Goal: Task Accomplishment & Management: Use online tool/utility

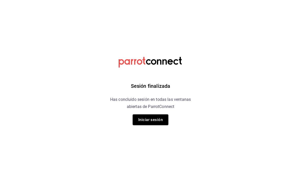
click at [104, 57] on div "Sesión finalizada Has concluido sesión en todas las ventanas abiertas de Parrot…" at bounding box center [150, 91] width 129 height 182
click at [112, 56] on div "Sesión finalizada Has concluido sesión en todas las ventanas abiertas de Parrot…" at bounding box center [150, 91] width 129 height 182
click at [104, 57] on div "Sesión finalizada Has concluido sesión en todas las ventanas abiertas de Parrot…" at bounding box center [150, 91] width 129 height 182
click at [148, 120] on button "Iniciar sesión" at bounding box center [151, 119] width 36 height 11
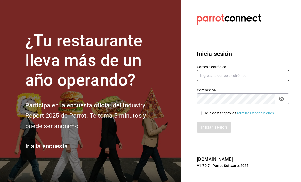
click at [242, 81] on input "text" at bounding box center [243, 75] width 92 height 11
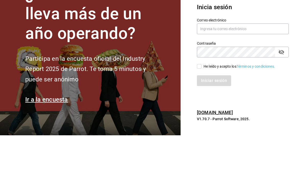
click at [251, 122] on div "Iniciar sesión" at bounding box center [243, 127] width 92 height 11
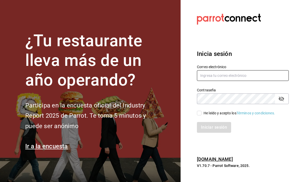
click at [241, 70] on input "text" at bounding box center [243, 75] width 92 height 11
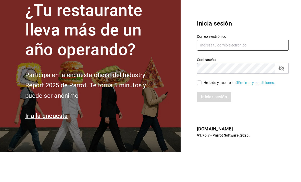
type input "M"
type input "[EMAIL_ADDRESS][DOMAIN_NAME]"
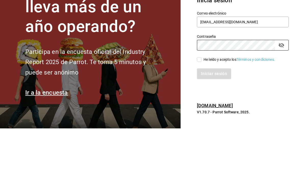
click at [198, 111] on input "He leído y acepto los Términos y condiciones." at bounding box center [199, 113] width 5 height 5
checkbox input "true"
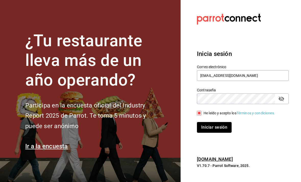
click at [219, 122] on button "Iniciar sesión" at bounding box center [214, 127] width 35 height 11
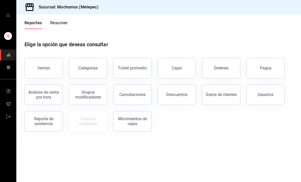
click at [52, 21] on button "Resumen" at bounding box center [59, 24] width 18 height 9
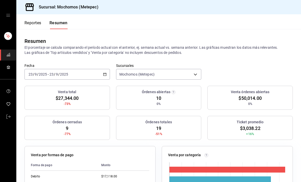
click at [34, 26] on button "Reportes" at bounding box center [33, 24] width 17 height 9
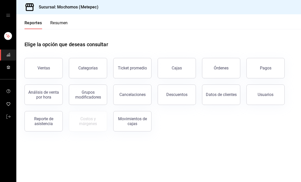
click at [226, 68] on div "Órdenes" at bounding box center [221, 68] width 15 height 5
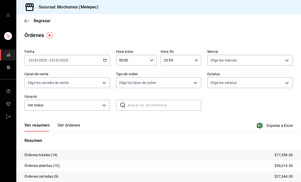
click at [103, 62] on div "[DATE] [DATE] - [DATE] [DATE]" at bounding box center [68, 60] width 86 height 11
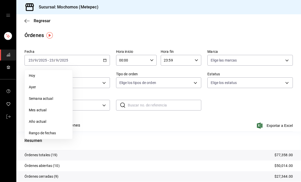
click at [45, 130] on span "Rango de fechas" at bounding box center [49, 132] width 40 height 5
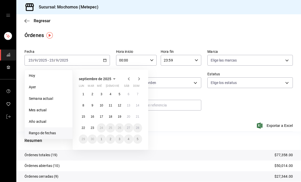
click at [89, 126] on button "23" at bounding box center [92, 127] width 9 height 9
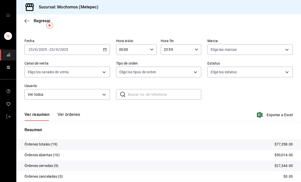
scroll to position [10, 0]
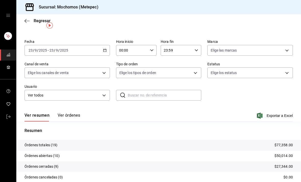
click at [62, 113] on button "Ver órdenes" at bounding box center [69, 117] width 22 height 9
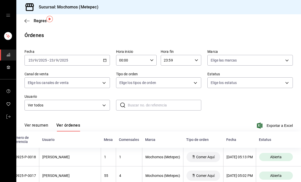
click at [100, 55] on div "[DATE] [DATE] - [DATE] [DATE]" at bounding box center [68, 60] width 86 height 11
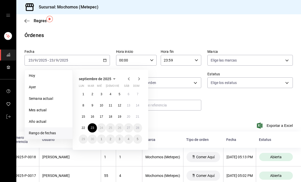
click at [86, 123] on button "22" at bounding box center [83, 127] width 9 height 9
click at [85, 123] on button "22" at bounding box center [83, 127] width 9 height 9
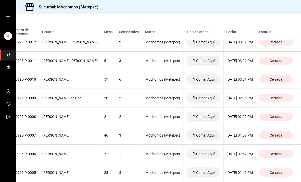
scroll to position [610, 57]
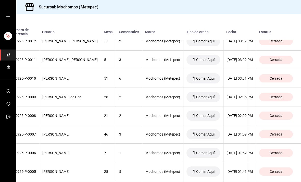
click at [236, 106] on th "[DATE] 02:09 PM" at bounding box center [239, 115] width 33 height 19
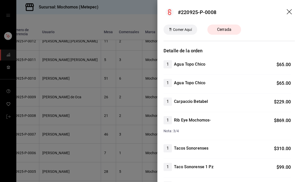
click at [128, 97] on div at bounding box center [150, 91] width 301 height 182
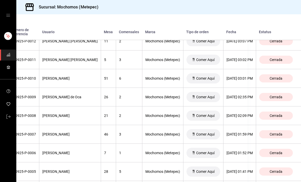
click at [230, 114] on div "[DATE] 02:09 PM" at bounding box center [240, 116] width 26 height 4
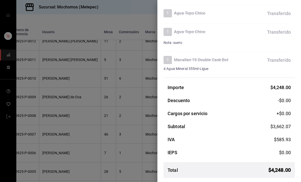
scroll to position [527, 0]
click at [120, 110] on div at bounding box center [150, 91] width 301 height 182
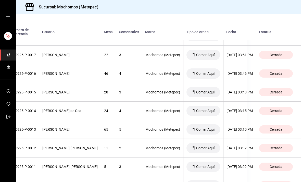
scroll to position [504, 58]
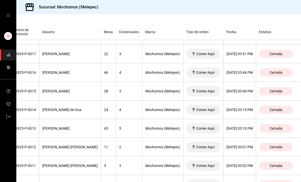
click at [240, 157] on th "[DATE] 03:02 PM" at bounding box center [239, 166] width 33 height 19
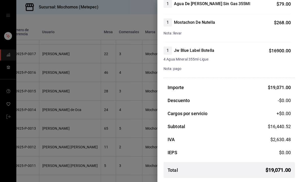
scroll to position [256, 0]
click at [55, 148] on div at bounding box center [150, 91] width 301 height 182
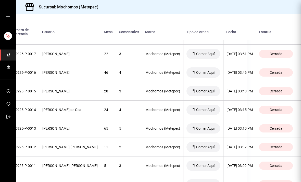
scroll to position [0, 0]
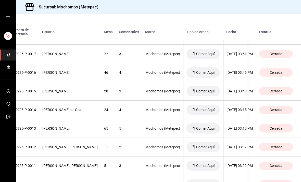
click at [235, 157] on th "[DATE] 03:02 PM" at bounding box center [239, 166] width 33 height 19
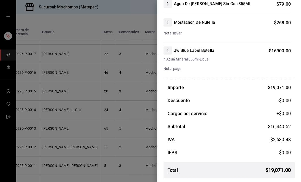
scroll to position [256, 0]
click at [257, 134] on div "Importe $ 19,071.00 Descuento -$0.00 Cargos por servicio +$ 0.00 Subtotal $ 16,…" at bounding box center [230, 133] width 132 height 98
click at [126, 118] on div at bounding box center [150, 91] width 301 height 182
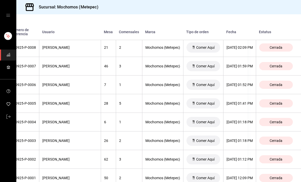
scroll to position [678, 59]
click at [245, 176] on div "[DATE] 12:09 PM" at bounding box center [240, 178] width 26 height 4
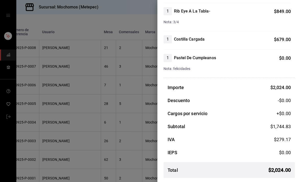
scroll to position [128, 0]
click at [56, 132] on div at bounding box center [150, 91] width 301 height 182
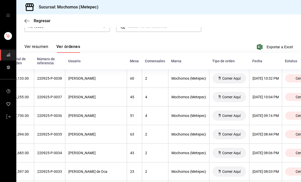
scroll to position [109, 0]
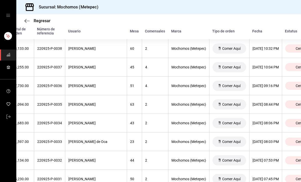
click at [269, 77] on th "[DATE] 09:16 PM" at bounding box center [265, 86] width 33 height 19
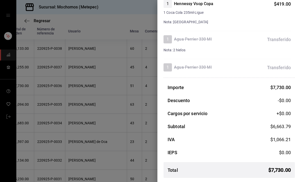
scroll to position [479, 0]
click at [144, 104] on div at bounding box center [150, 91] width 301 height 182
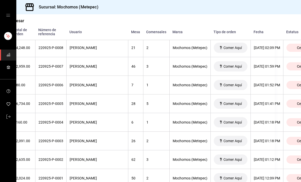
scroll to position [678, 27]
click at [270, 158] on div "[DATE] 01:12 PM" at bounding box center [267, 160] width 26 height 4
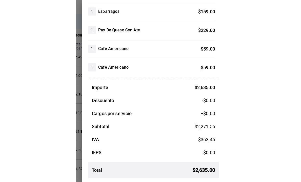
scroll to position [16, 0]
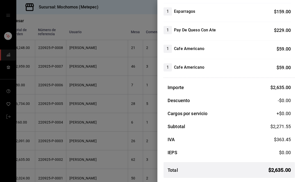
click at [104, 139] on div at bounding box center [150, 91] width 301 height 182
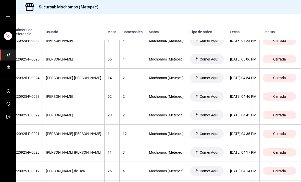
scroll to position [350, 50]
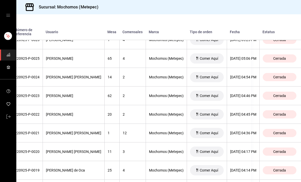
click at [251, 68] on th "[DATE] 04:54 PM" at bounding box center [243, 77] width 33 height 19
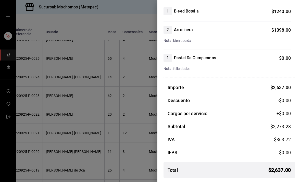
scroll to position [72, 0]
click at [135, 111] on div at bounding box center [150, 91] width 301 height 182
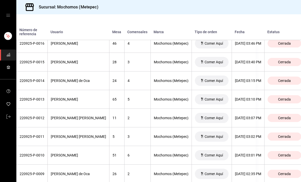
scroll to position [527, 45]
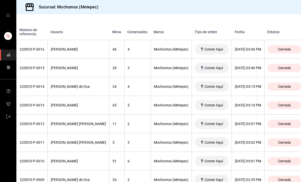
click at [257, 77] on th "[DATE] 03:15 PM" at bounding box center [248, 86] width 33 height 19
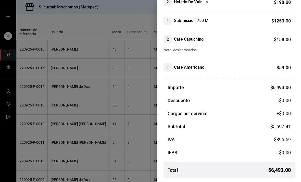
scroll to position [455, 0]
click at [131, 95] on div at bounding box center [150, 91] width 301 height 182
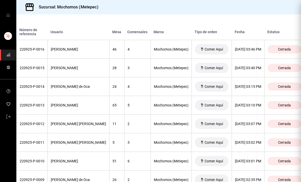
scroll to position [0, 0]
